Goal: Information Seeking & Learning: Learn about a topic

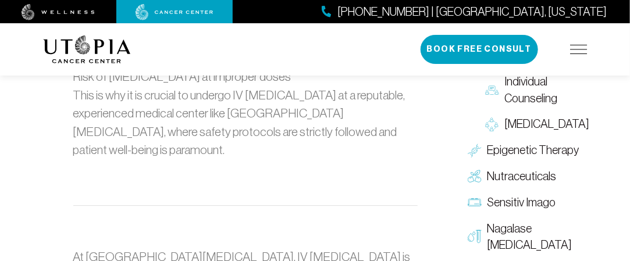
scroll to position [2567, 0]
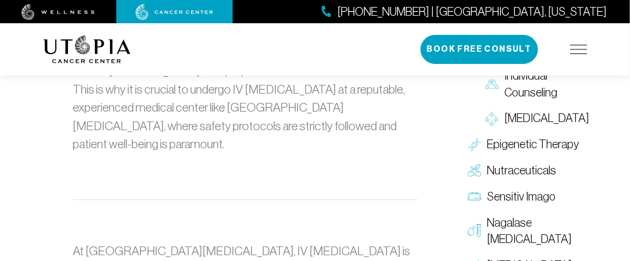
click at [392, 64] on div "About Us Treatments Patient Stories (727) 799-9060 | Tampa, Florida Book Free C…" at bounding box center [315, 49] width 544 height 52
click at [387, 209] on p at bounding box center [245, 218] width 344 height 19
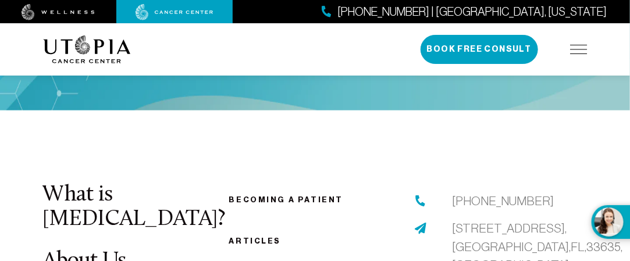
scroll to position [3330, 0]
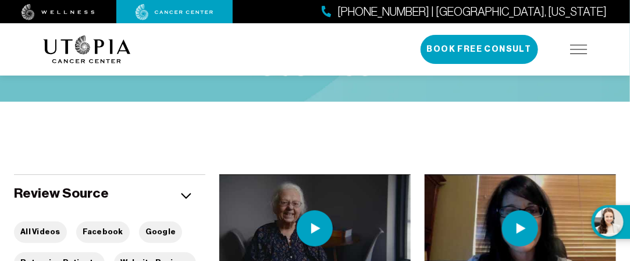
scroll to position [70, 0]
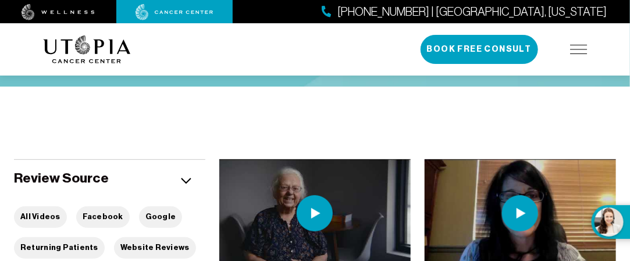
click at [311, 213] on img at bounding box center [314, 213] width 36 height 36
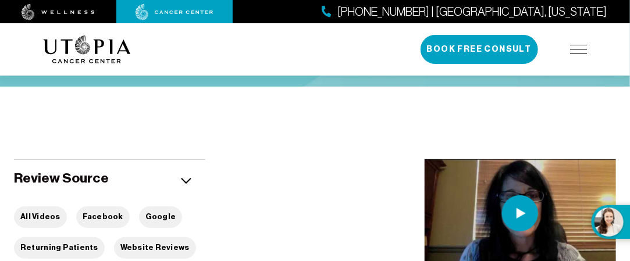
click at [529, 215] on img at bounding box center [520, 213] width 36 height 36
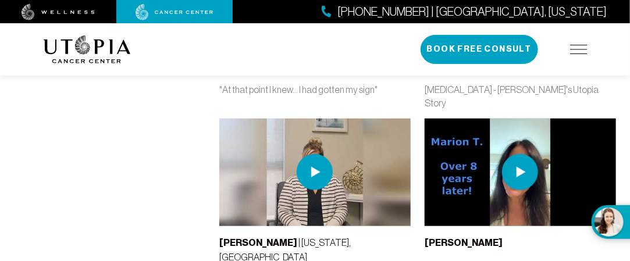
scroll to position [331, 0]
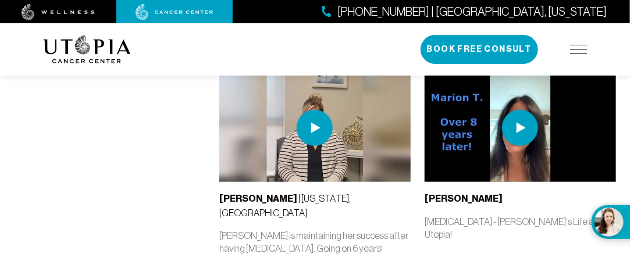
click at [521, 110] on img at bounding box center [520, 128] width 36 height 36
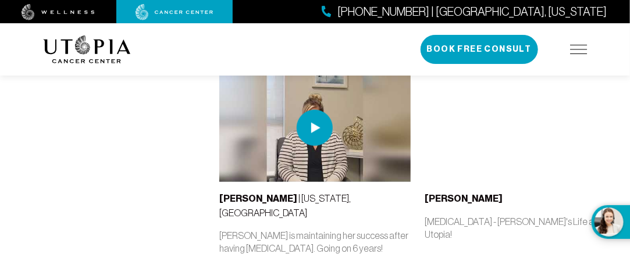
click at [313, 112] on img at bounding box center [314, 128] width 36 height 36
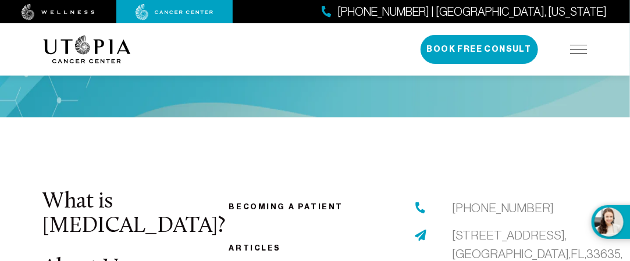
scroll to position [3330, 0]
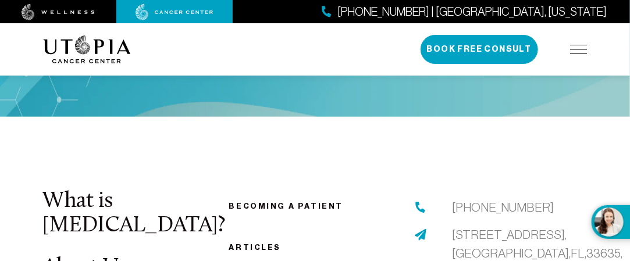
scroll to position [3330, 0]
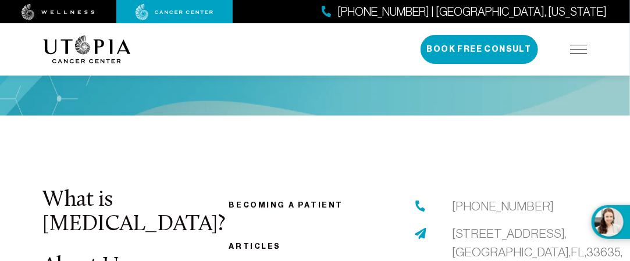
click at [252, 242] on link "Articles" at bounding box center [254, 246] width 52 height 9
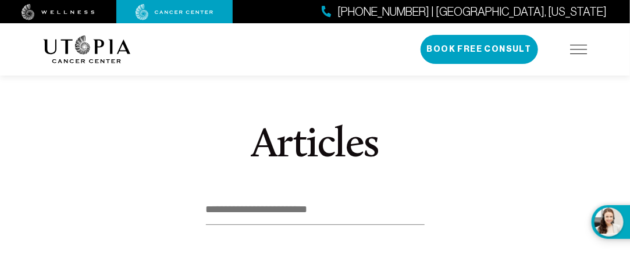
click at [208, 209] on input at bounding box center [315, 210] width 219 height 30
type input "**********"
drag, startPoint x: 626, startPoint y: 41, endPoint x: 637, endPoint y: 35, distance: 12.8
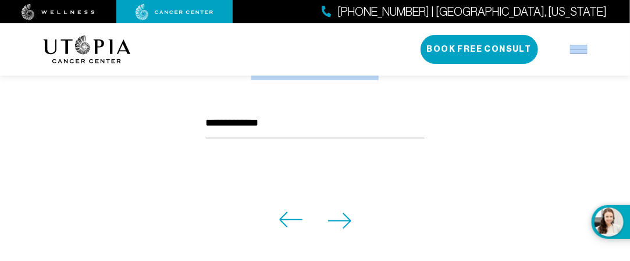
scroll to position [81, 0]
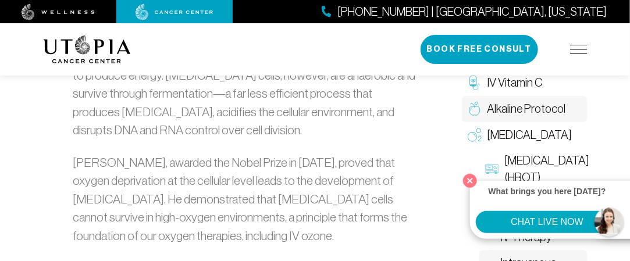
scroll to position [1303, 0]
